Goal: Contribute content

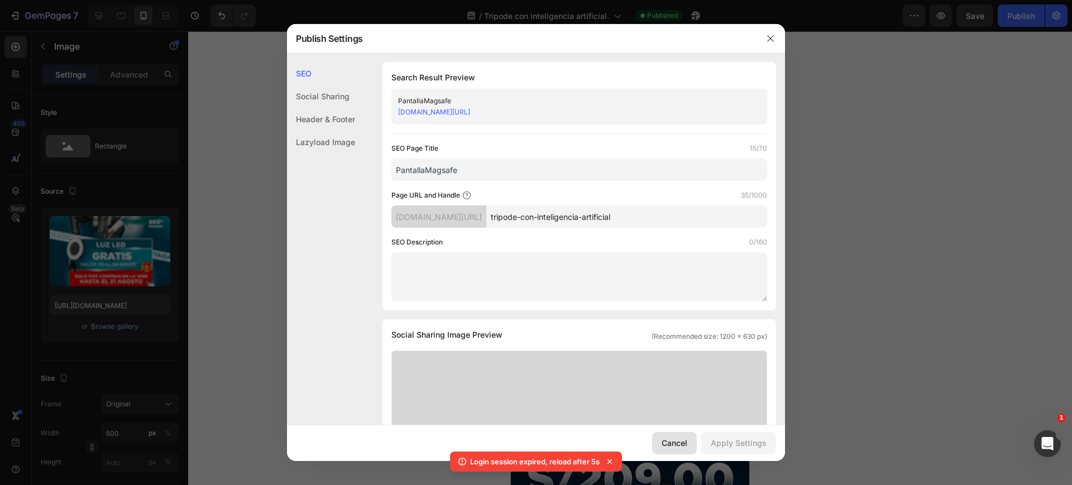
click at [679, 443] on div "Cancel" at bounding box center [675, 443] width 26 height 12
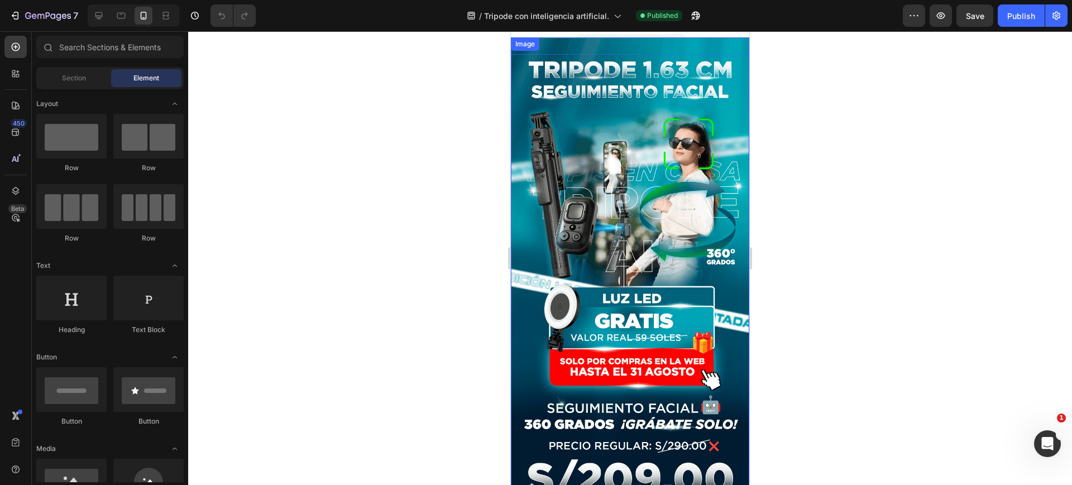
click at [598, 191] on img at bounding box center [630, 311] width 238 height 549
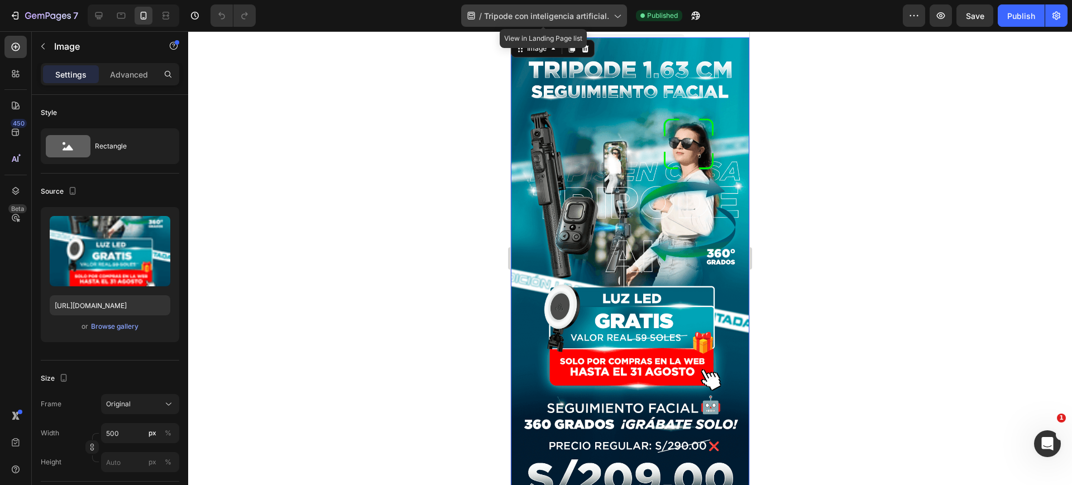
click at [602, 20] on span "Tripode con inteligencia artificial." at bounding box center [546, 16] width 125 height 12
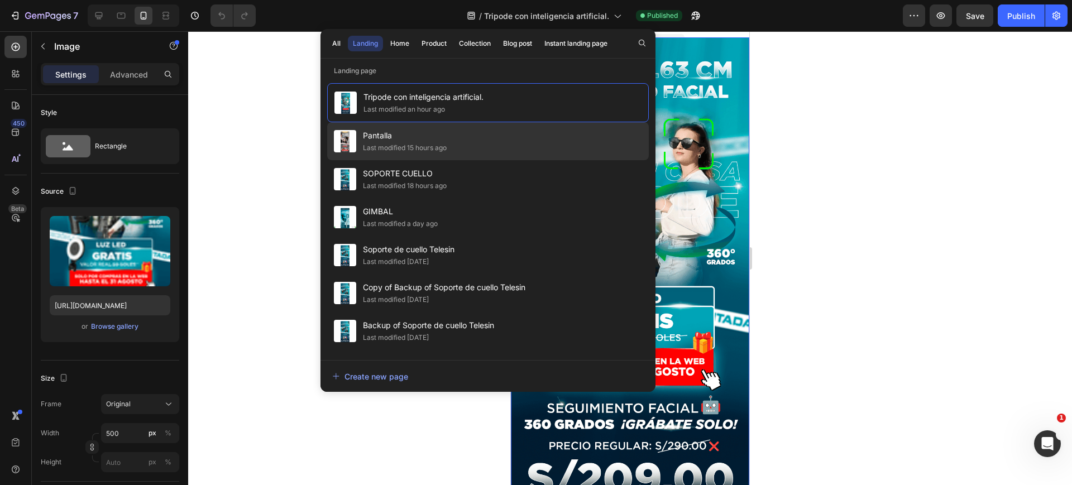
click at [465, 160] on div "Pantalla Last modified 15 hours ago" at bounding box center [488, 179] width 322 height 38
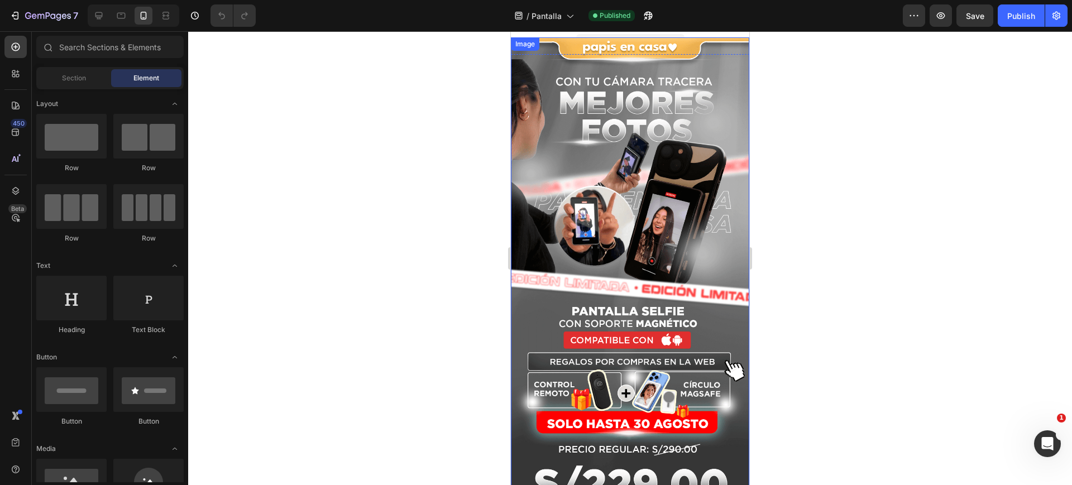
click at [652, 237] on img at bounding box center [630, 315] width 238 height 556
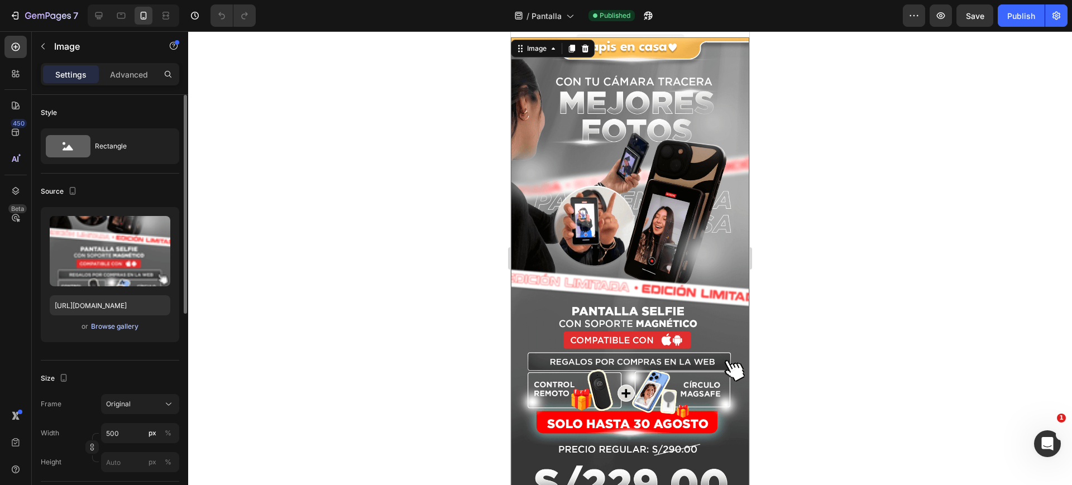
click at [116, 325] on div "Browse gallery" at bounding box center [114, 327] width 47 height 10
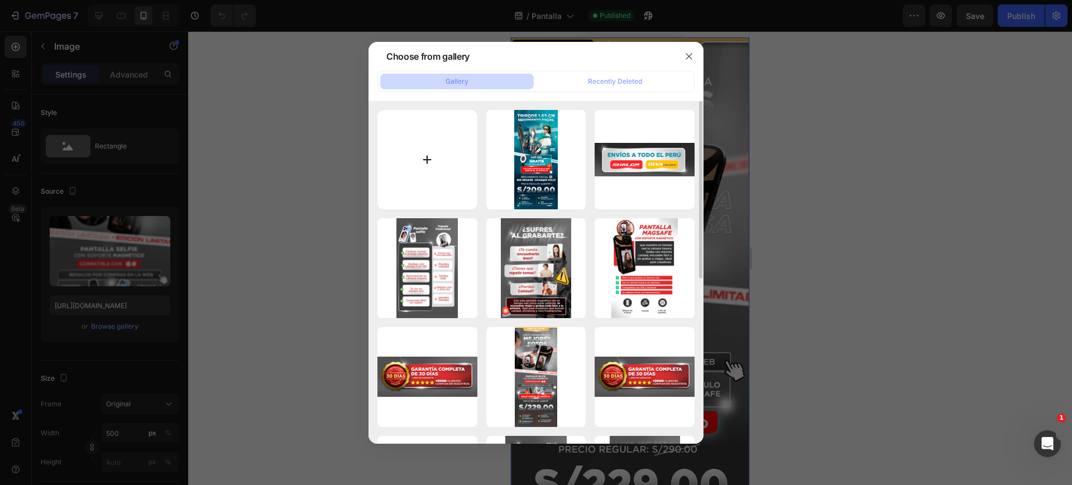
click at [441, 143] on input "file" at bounding box center [427, 160] width 100 height 100
type input "C:\fakepath\001-copia (1).png"
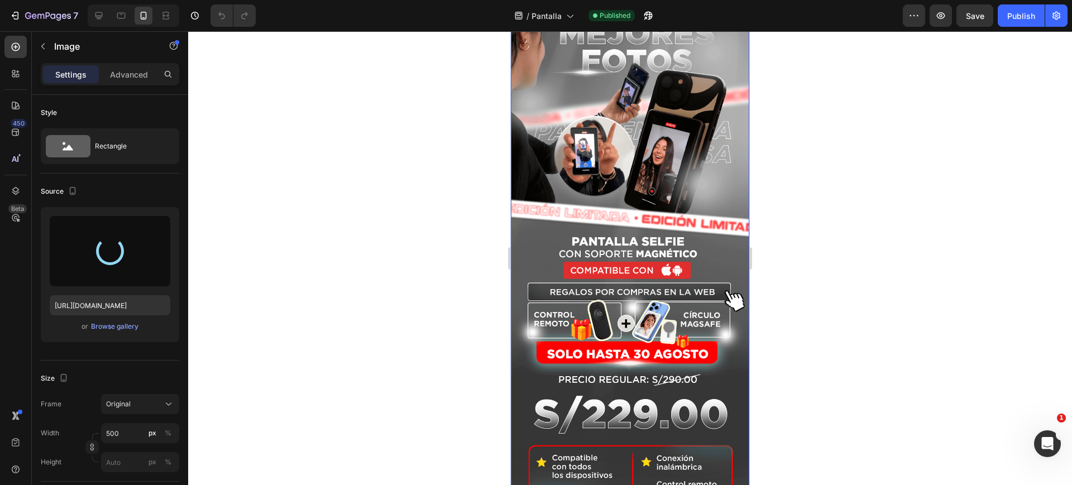
scroll to position [279, 0]
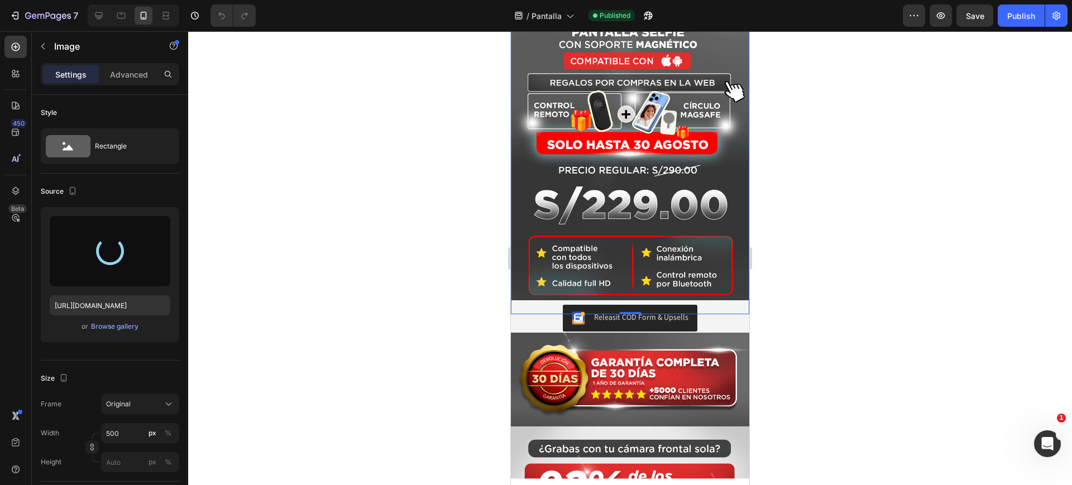
type input "https://cdn.shopify.com/s/files/1/0789/6121/3746/files/gempages_507734301127738…"
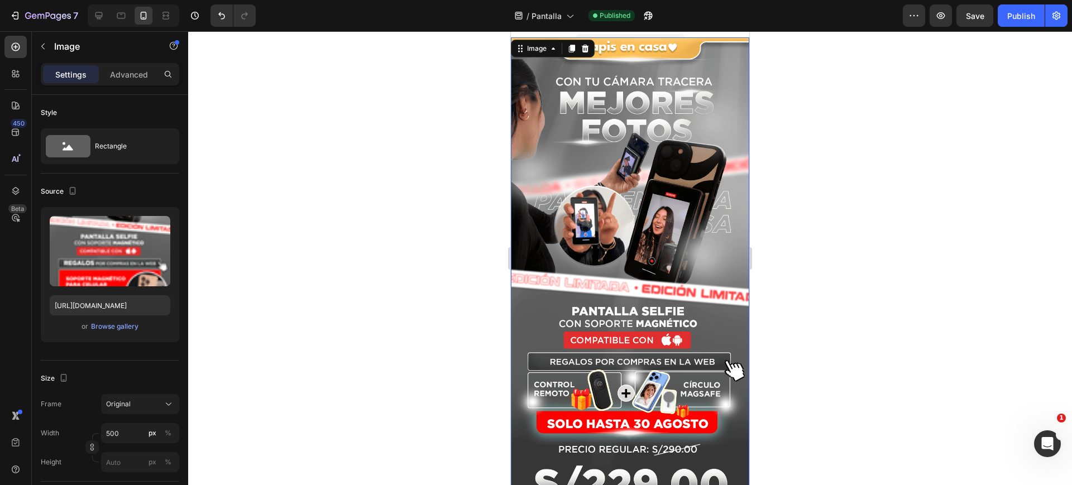
scroll to position [140, 0]
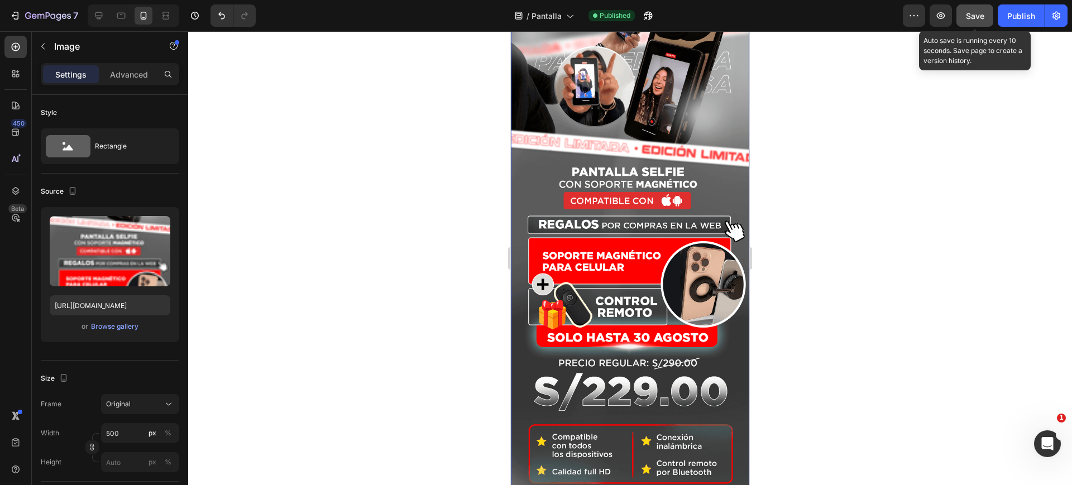
click at [971, 18] on span "Save" at bounding box center [975, 15] width 18 height 9
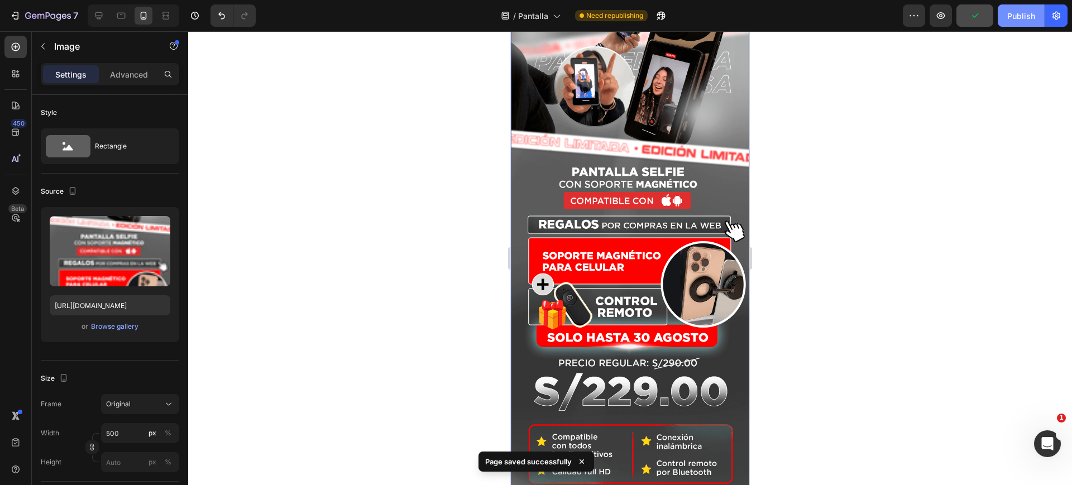
click at [1010, 20] on div "Publish" at bounding box center [1021, 16] width 28 height 12
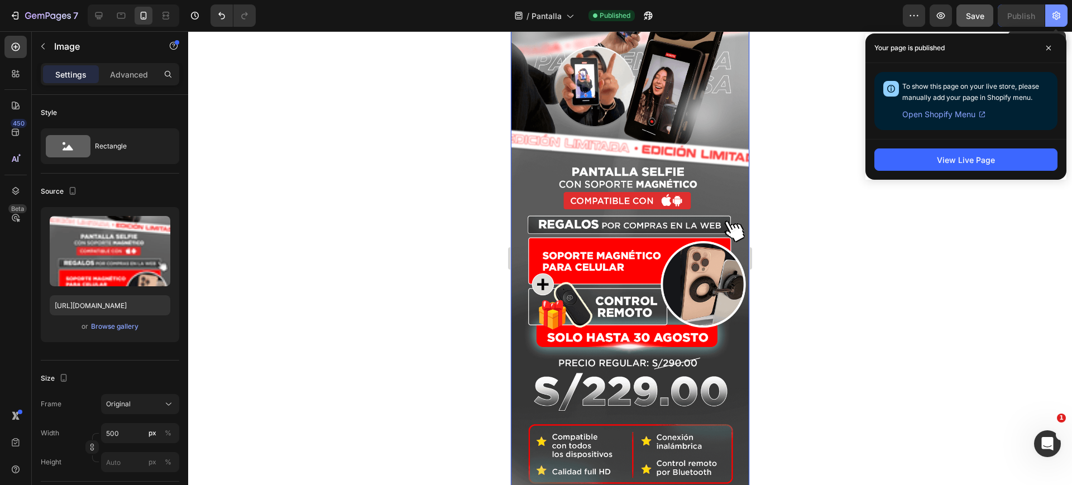
click at [1057, 19] on icon "button" at bounding box center [1056, 16] width 8 height 8
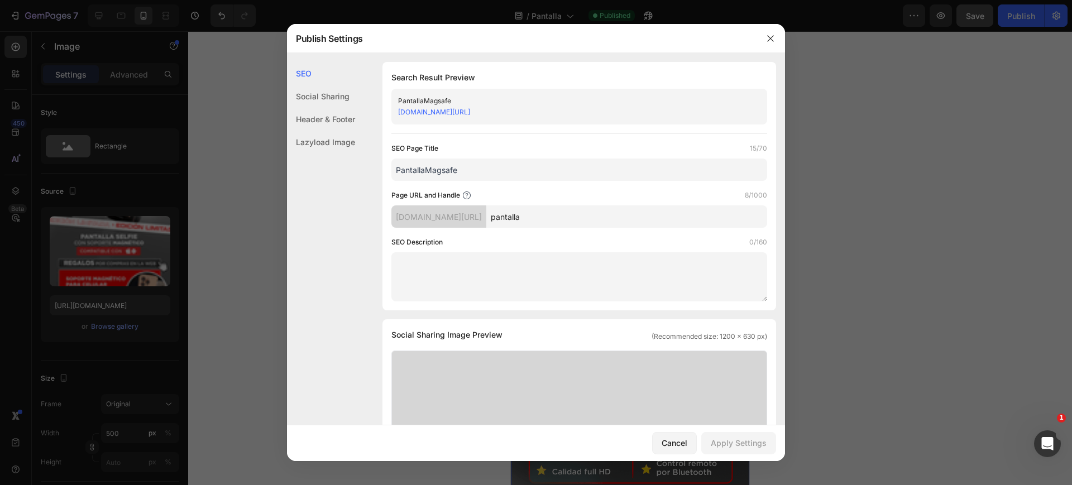
drag, startPoint x: 556, startPoint y: 108, endPoint x: 398, endPoint y: 114, distance: 157.6
click at [398, 114] on div "papisencasastore.myshopify.com/pages/pantalla" at bounding box center [570, 112] width 344 height 11
copy link "papisencasastore.myshopify.com/pages/pantalla"
click at [684, 443] on div "Cancel" at bounding box center [675, 443] width 26 height 12
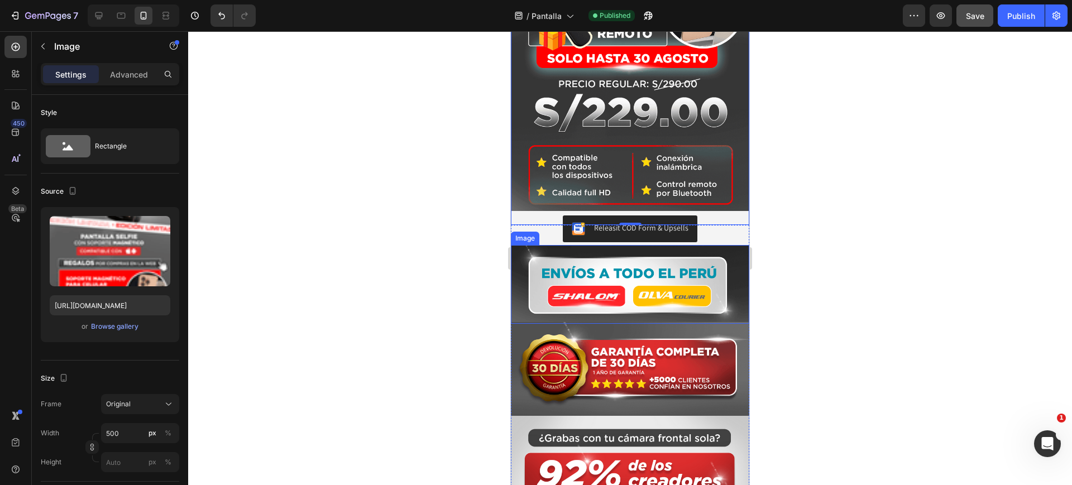
scroll to position [768, 0]
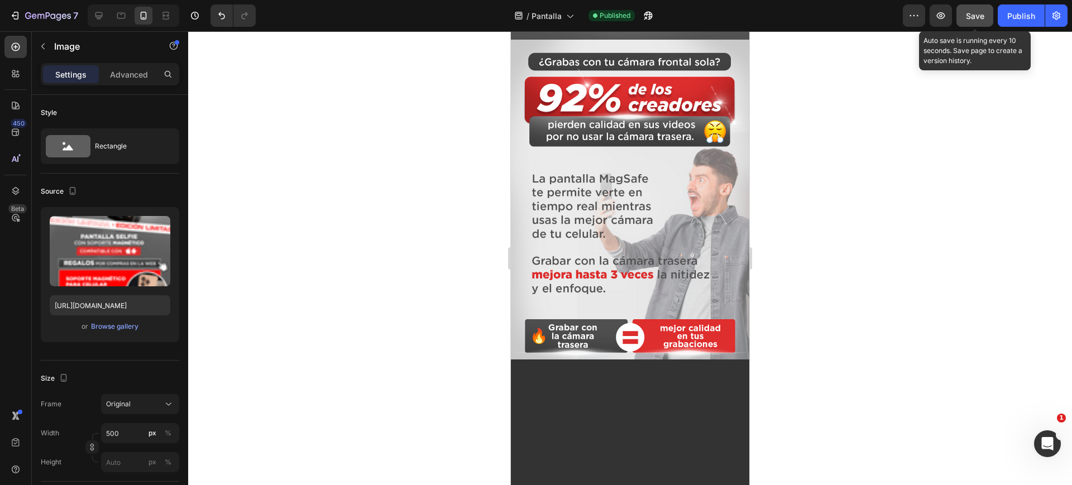
click at [978, 20] on span "Save" at bounding box center [975, 15] width 18 height 9
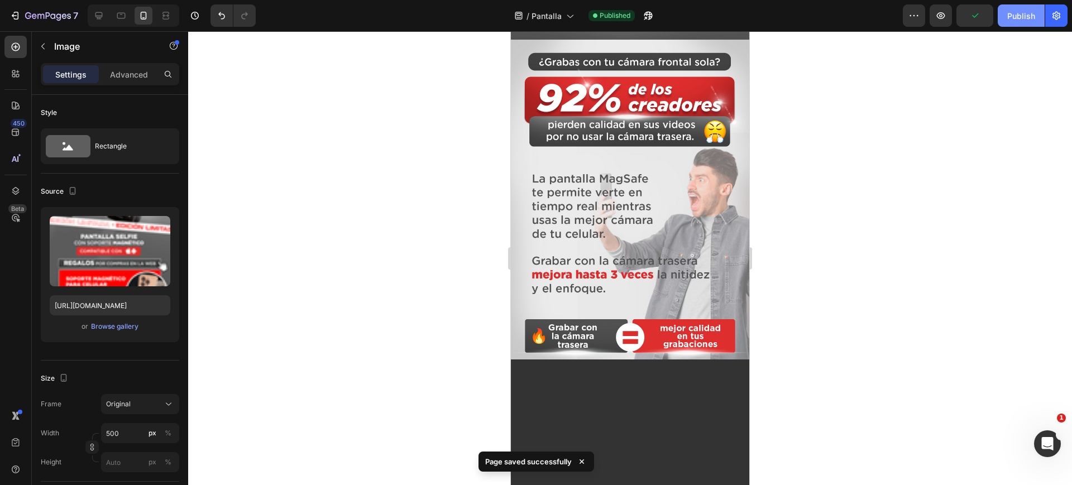
click at [1013, 18] on div "Publish" at bounding box center [1021, 16] width 28 height 12
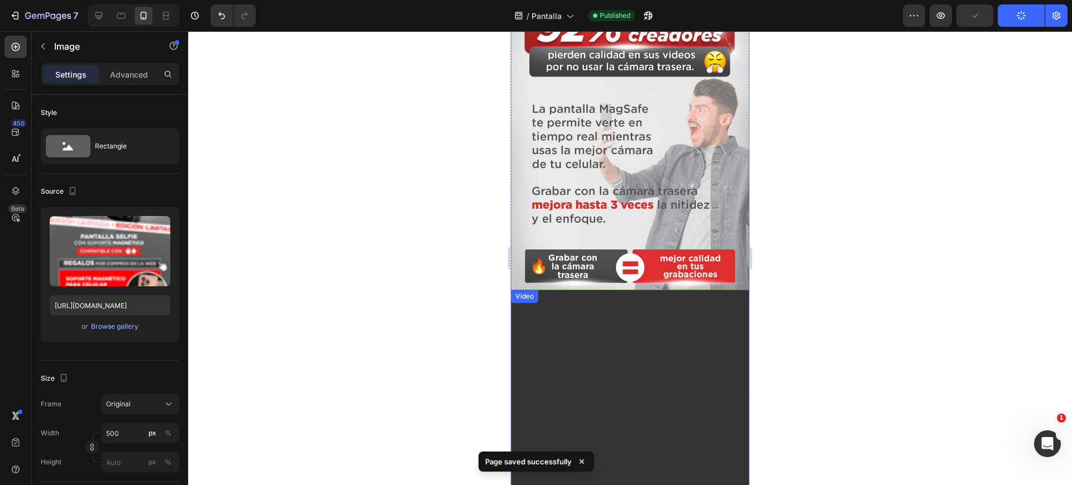
scroll to position [907, 0]
